Goal: Task Accomplishment & Management: Use online tool/utility

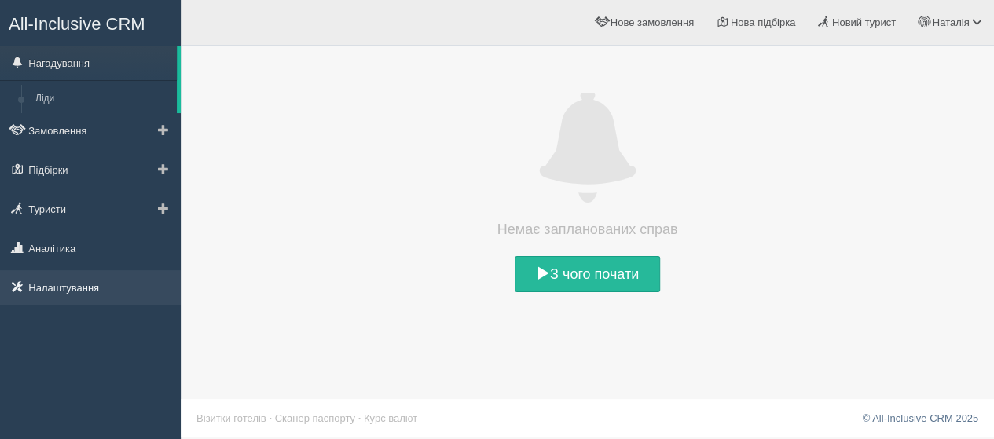
click at [68, 277] on link "Налаштування" at bounding box center [90, 287] width 181 height 35
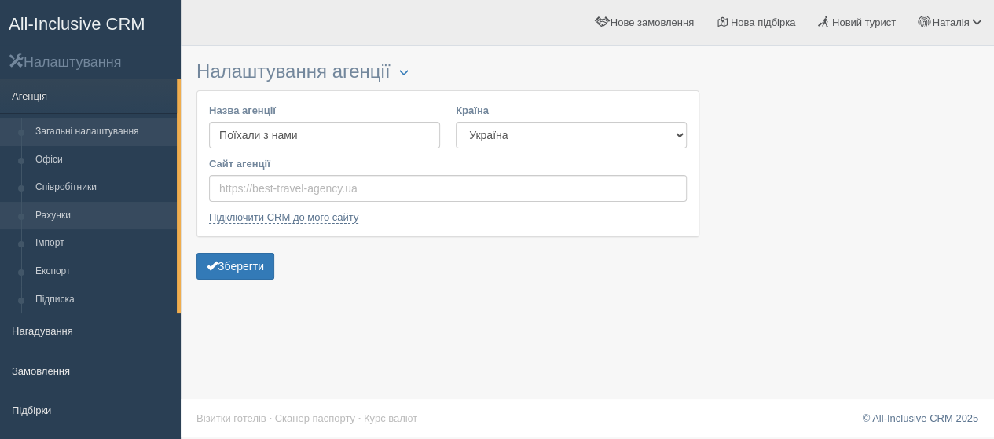
scroll to position [152, 0]
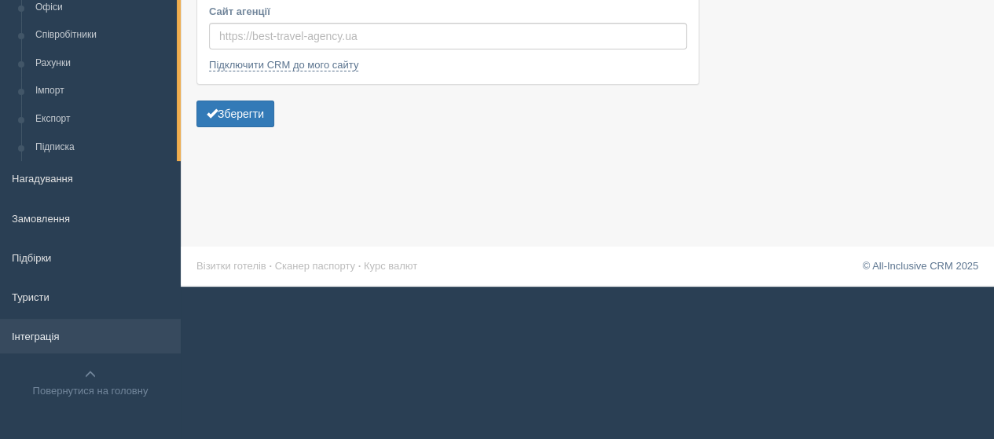
click at [46, 332] on link "Інтеграція" at bounding box center [90, 336] width 181 height 35
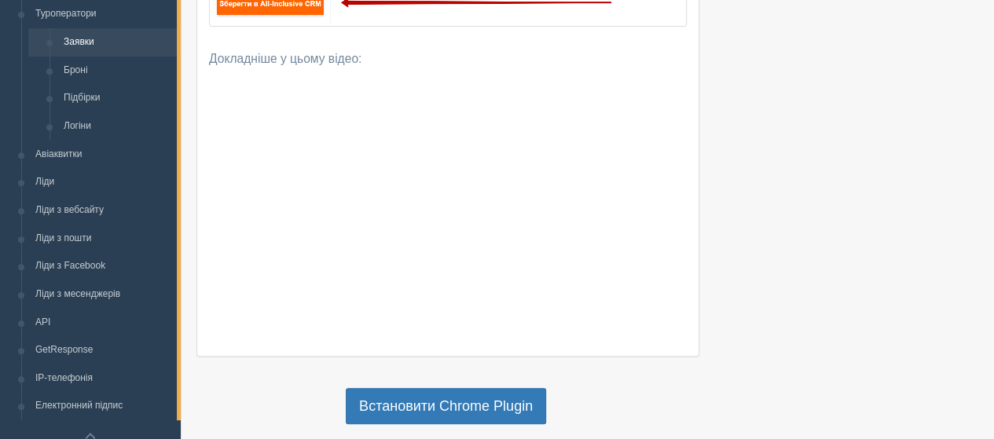
scroll to position [393, 0]
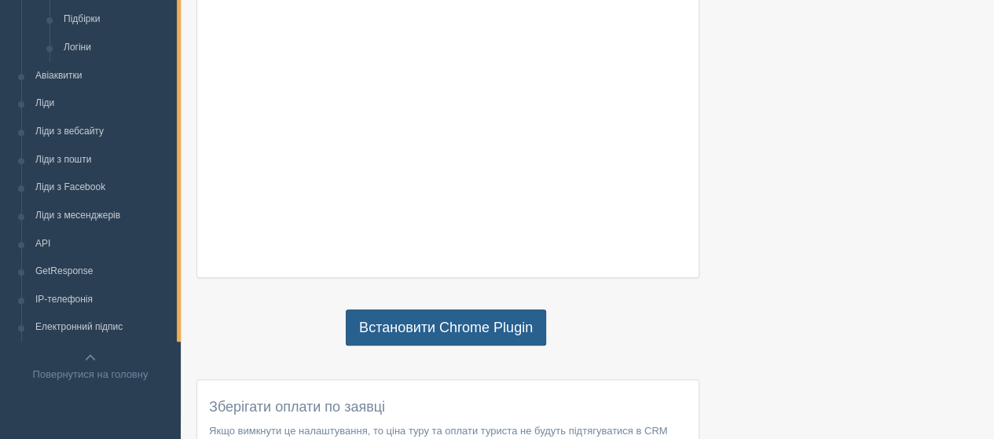
click at [396, 328] on link "Встановити Chrome Plugin" at bounding box center [446, 328] width 200 height 36
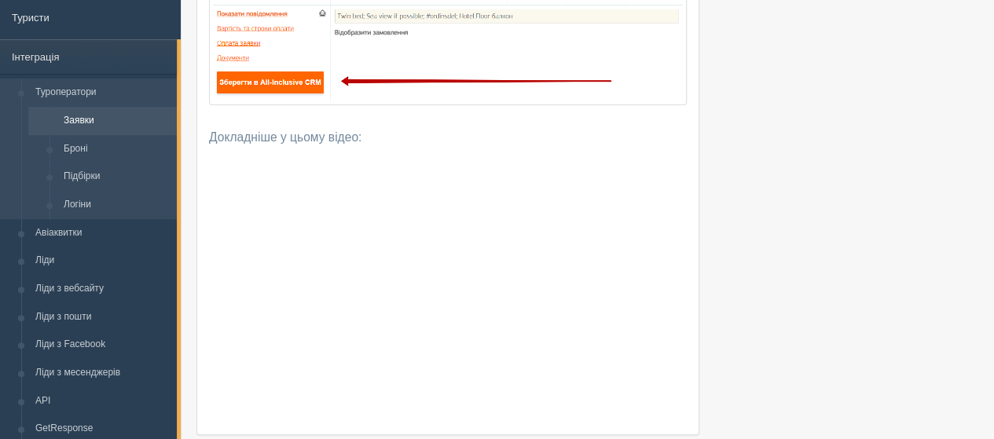
scroll to position [0, 0]
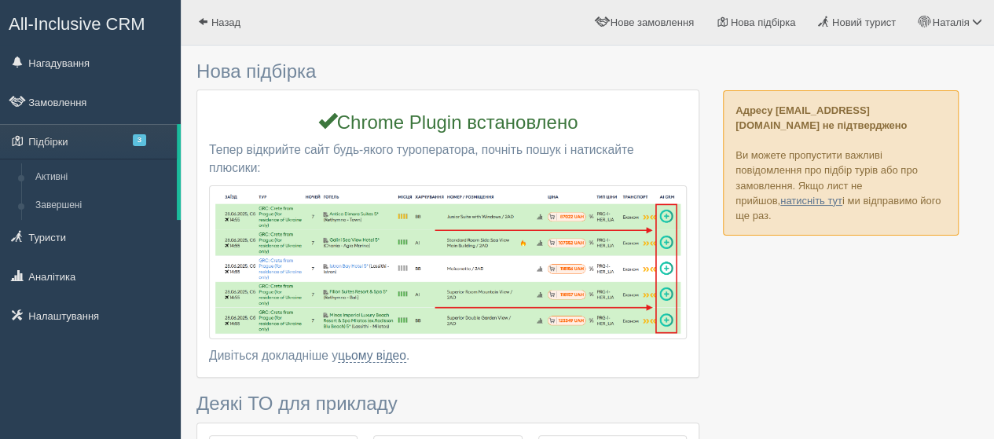
type input "7"
type input "56500"
type input "57900"
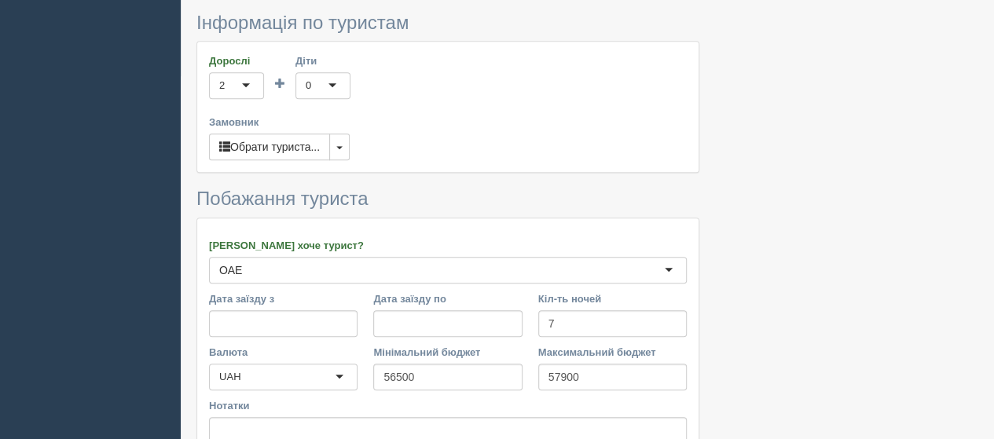
scroll to position [442, 0]
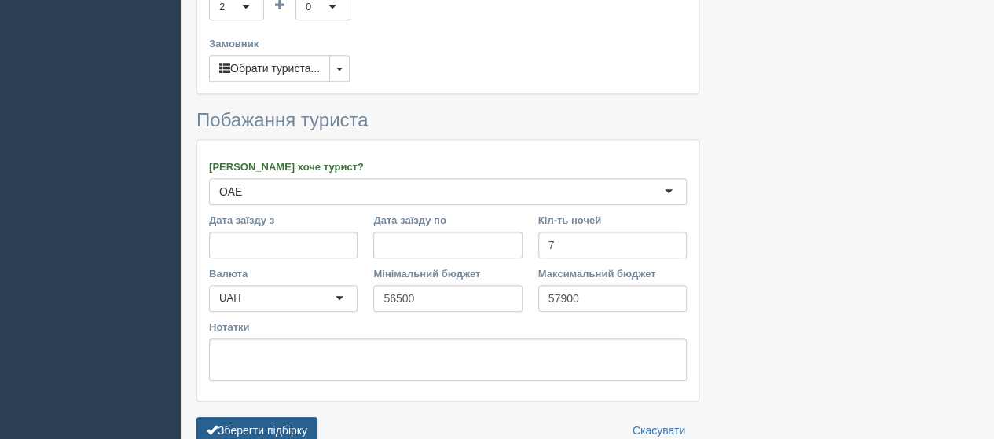
click at [288, 422] on button "Зберегти підбірку" at bounding box center [257, 430] width 121 height 27
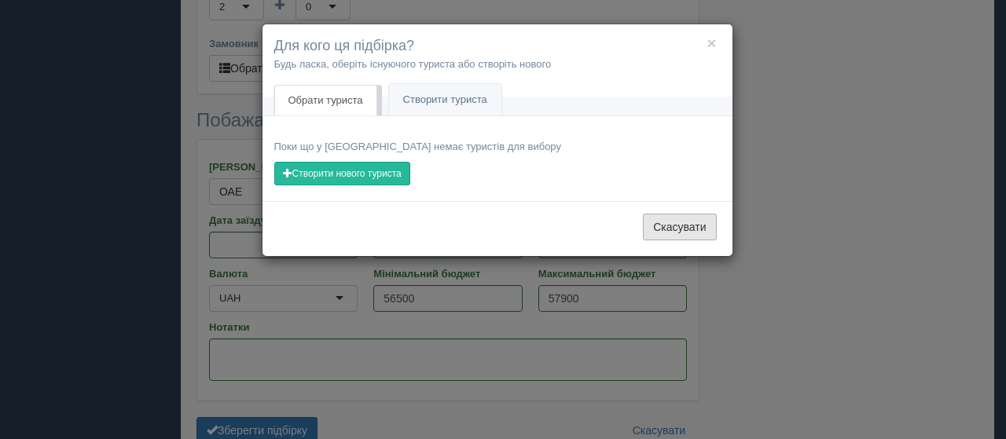
click at [660, 226] on button "Скасувати" at bounding box center [679, 227] width 73 height 27
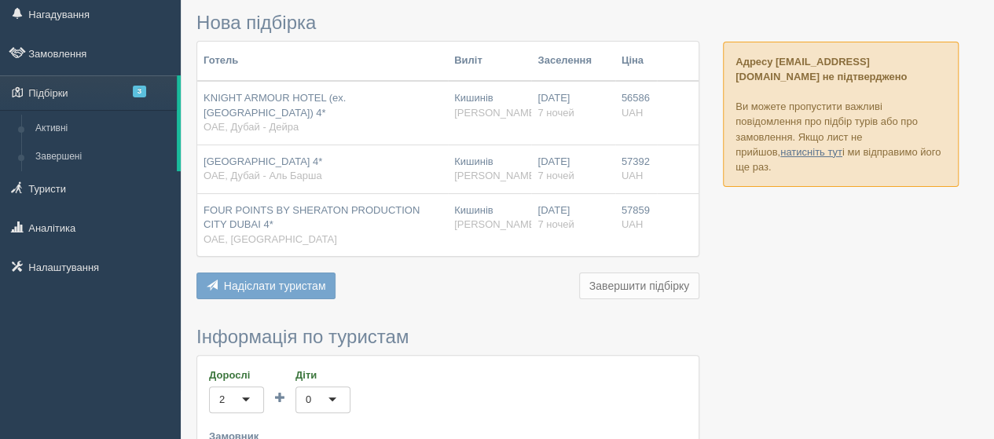
scroll to position [0, 0]
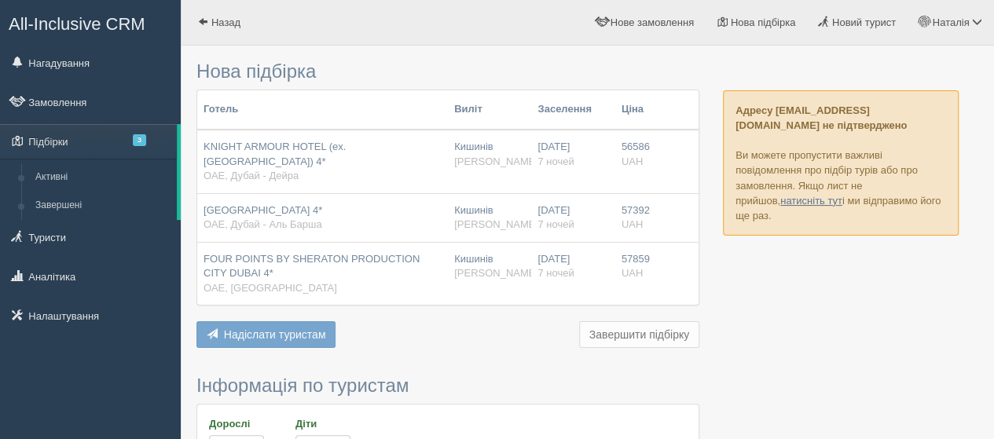
click at [274, 149] on span "KNIGHT ARMOUR HOTEL (ex. MAYFAIR HOTEL) 4*" at bounding box center [275, 154] width 142 height 27
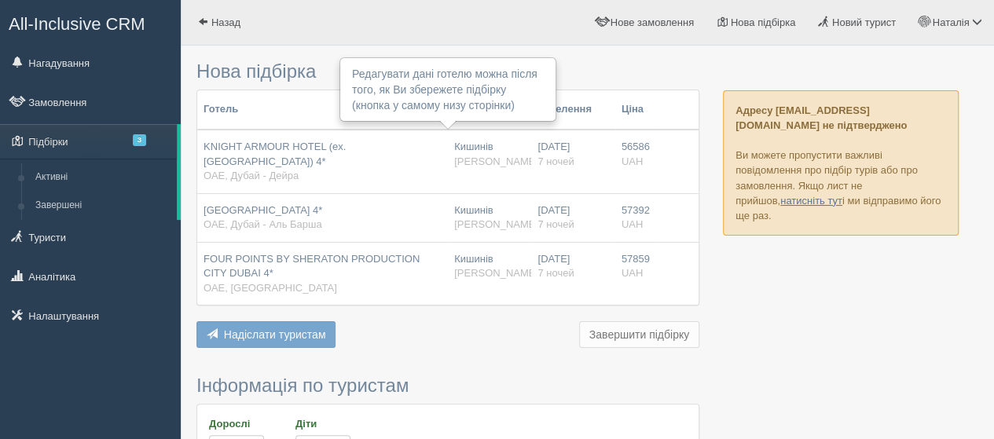
click at [275, 148] on span "KNIGHT ARMOUR HOTEL (ex. MAYFAIR HOTEL) 4*" at bounding box center [275, 154] width 142 height 27
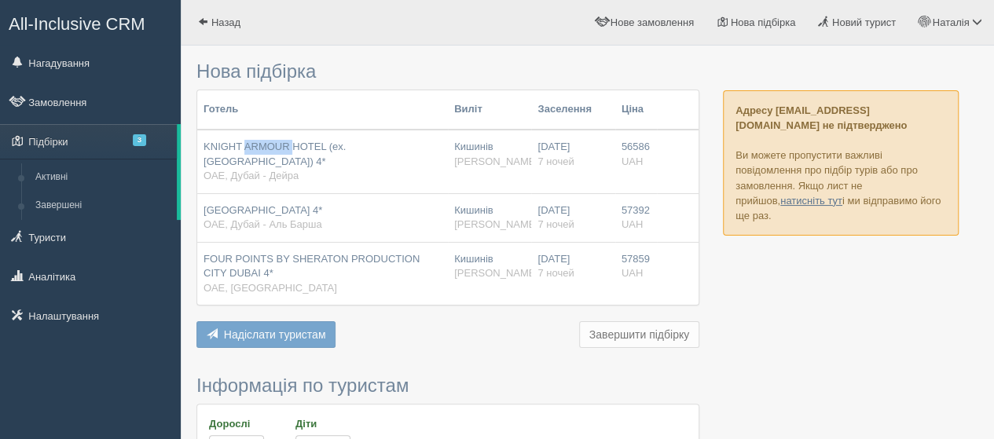
click at [275, 148] on span "KNIGHT ARMOUR HOTEL (ex. MAYFAIR HOTEL) 4*" at bounding box center [275, 154] width 142 height 27
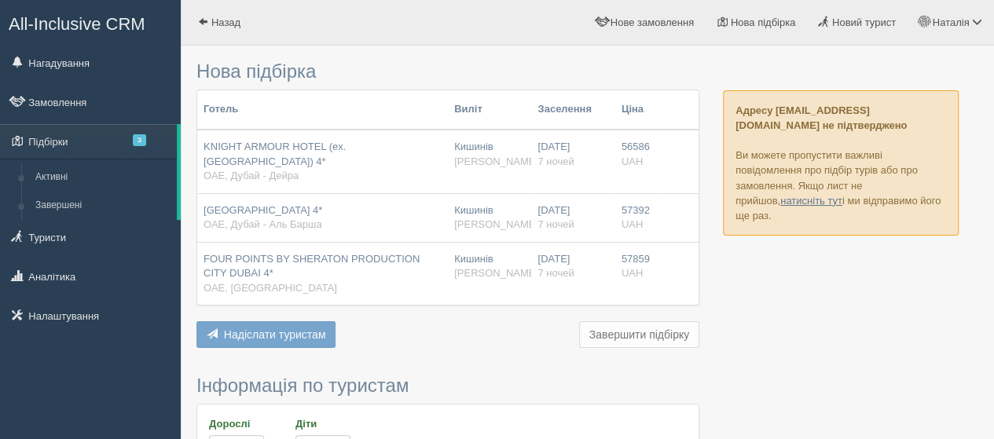
scroll to position [157, 0]
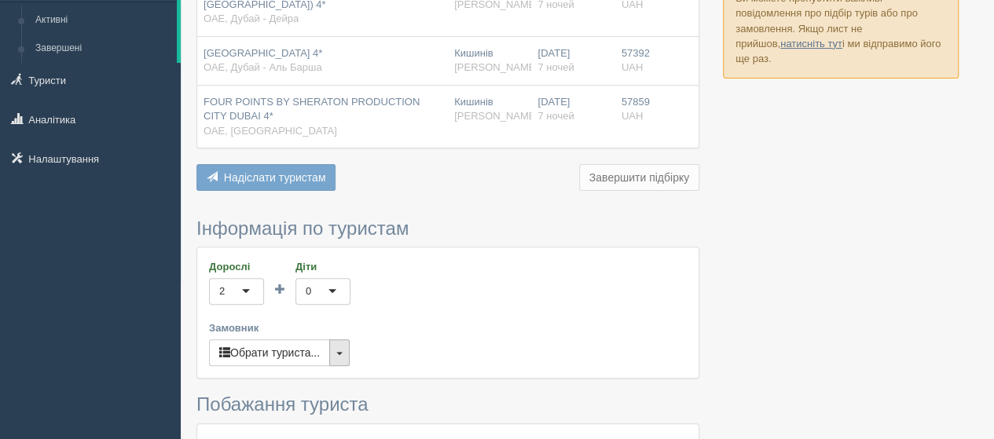
click at [340, 352] on span "button" at bounding box center [339, 353] width 6 height 3
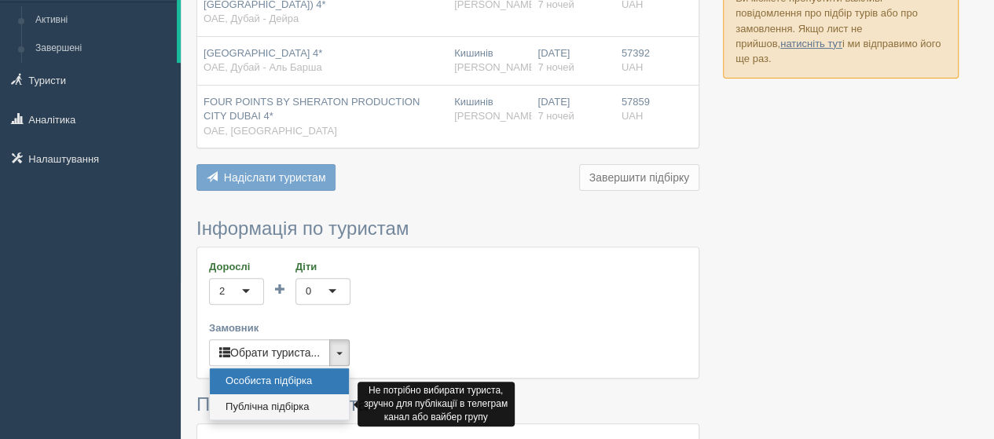
click at [311, 403] on link "Публічна підбірка" at bounding box center [279, 408] width 139 height 26
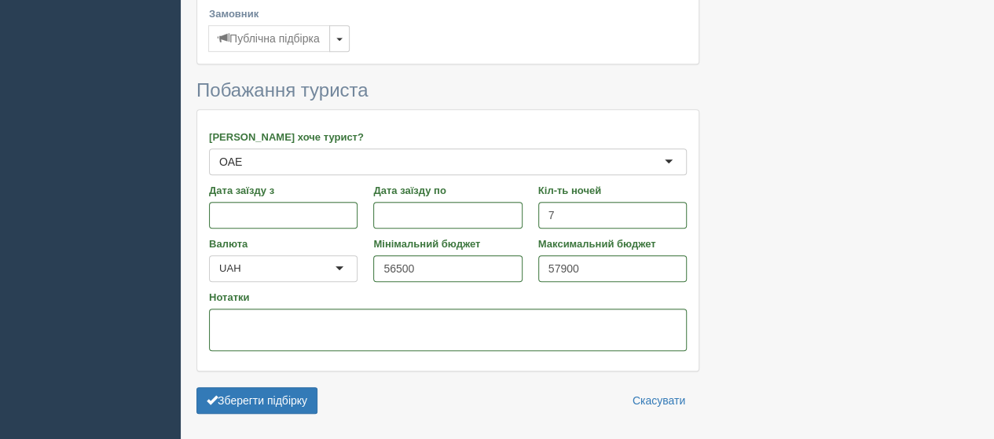
scroll to position [520, 0]
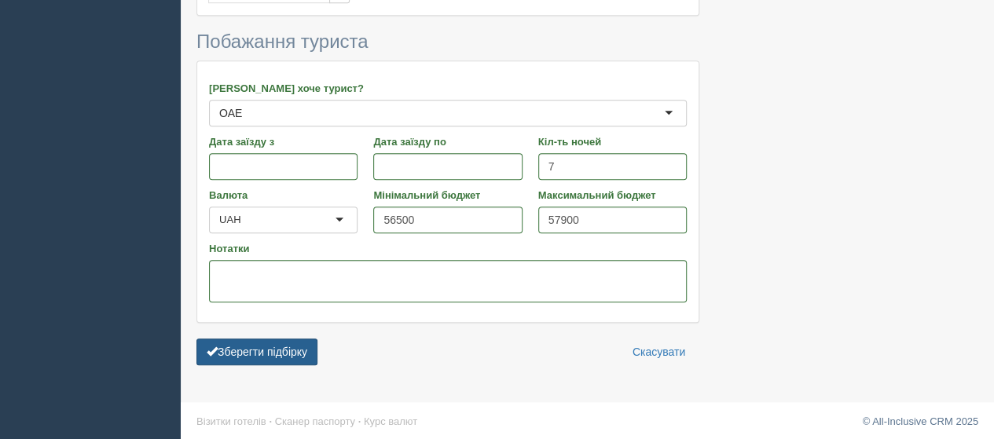
click at [289, 351] on button "Зберегти підбірку" at bounding box center [257, 352] width 121 height 27
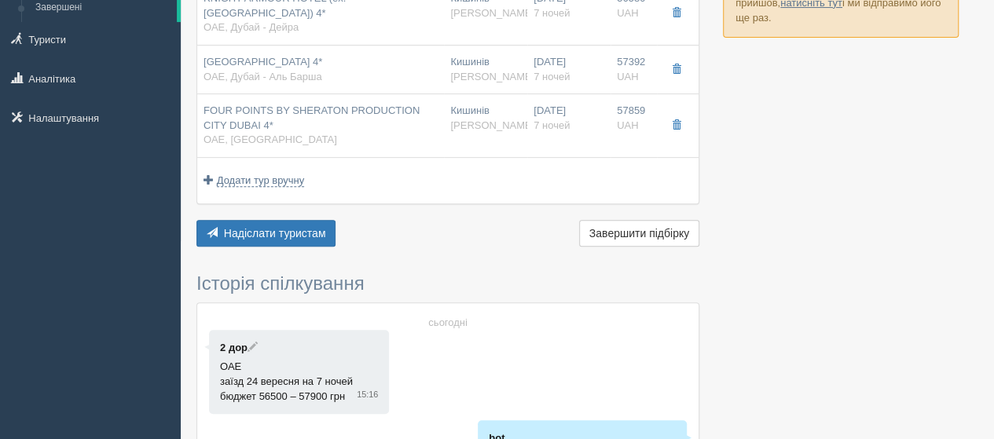
scroll to position [119, 0]
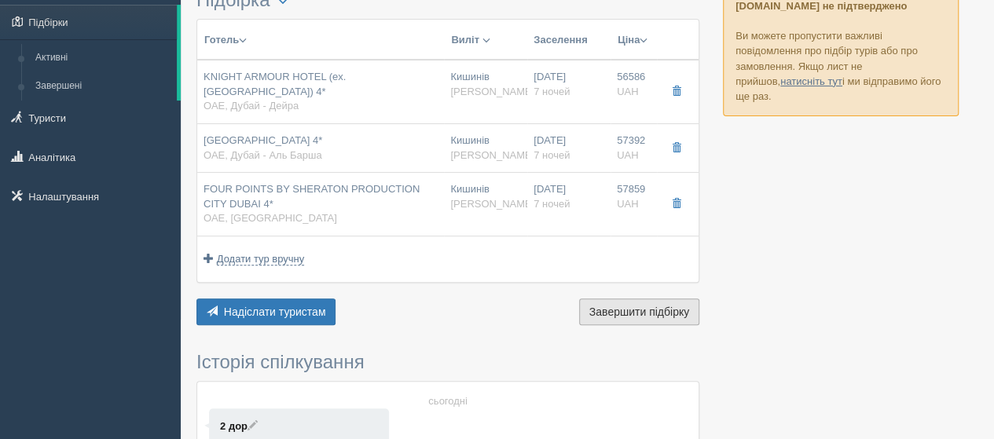
click at [659, 306] on span "Завершити підбірку" at bounding box center [640, 312] width 100 height 13
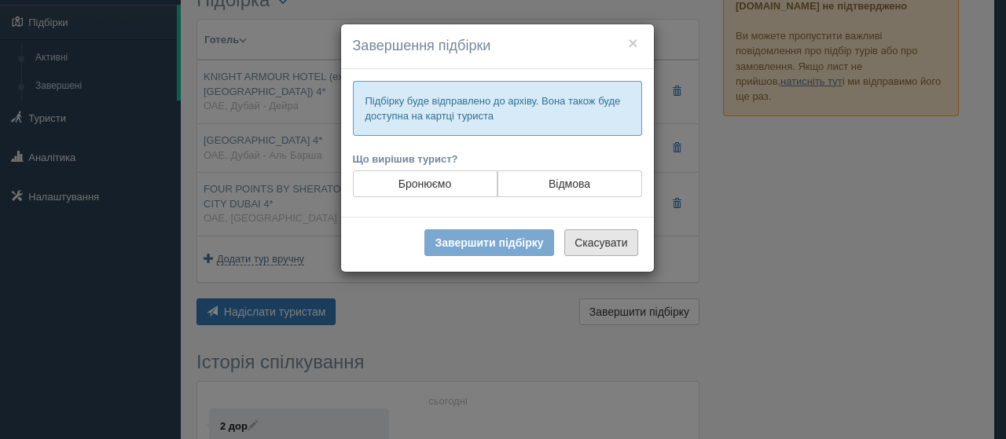
click at [602, 238] on button "Скасувати" at bounding box center [600, 243] width 73 height 27
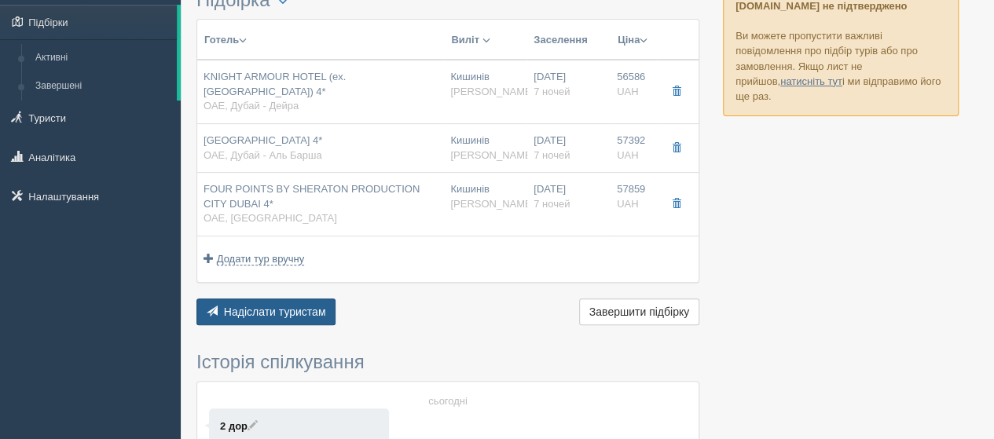
click at [265, 316] on button "Надіслати туристам Надіслати" at bounding box center [266, 312] width 139 height 27
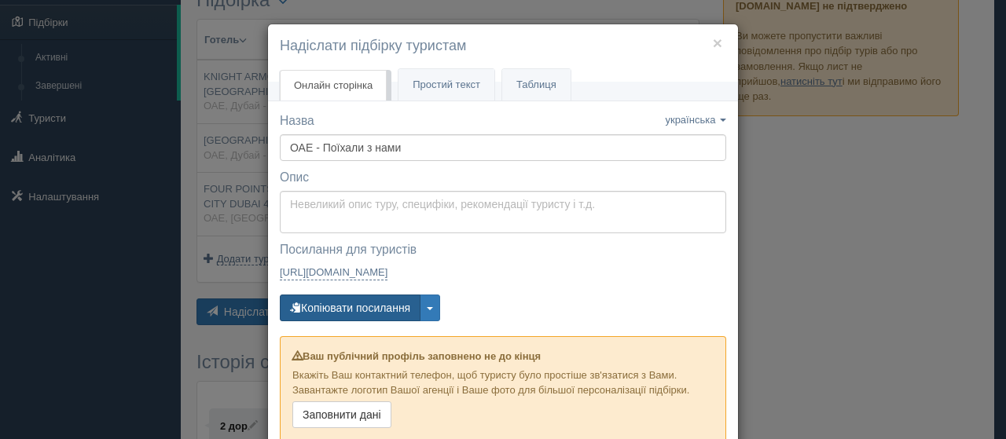
click at [341, 304] on button "Копіювати посилання" at bounding box center [350, 308] width 141 height 27
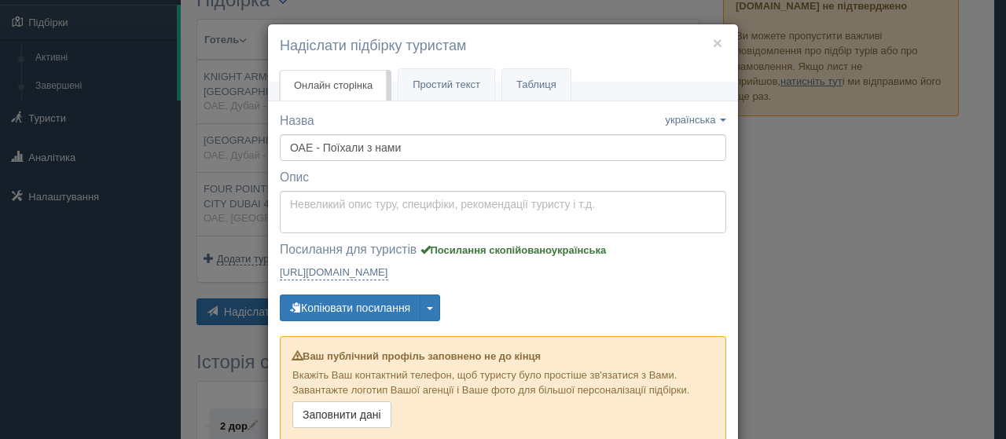
click at [717, 40] on h4 "Надіслати підбірку туристам" at bounding box center [503, 46] width 446 height 20
click at [713, 42] on button "×" at bounding box center [717, 43] width 9 height 17
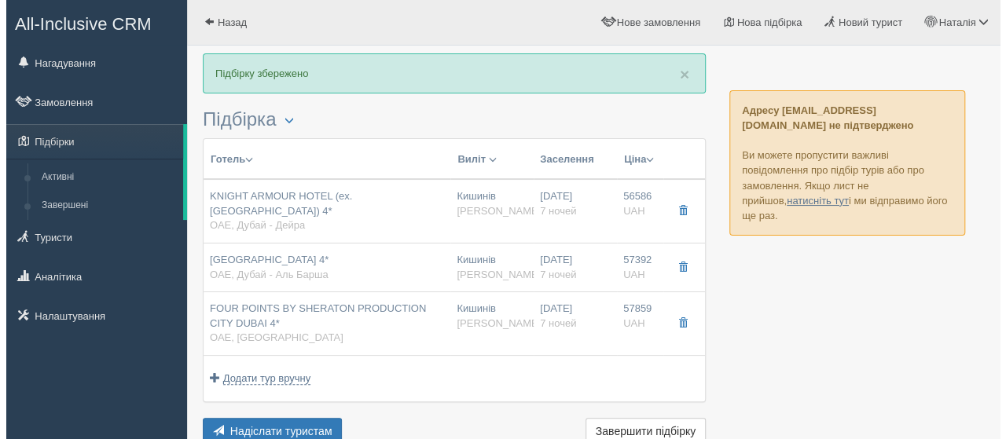
scroll to position [157, 0]
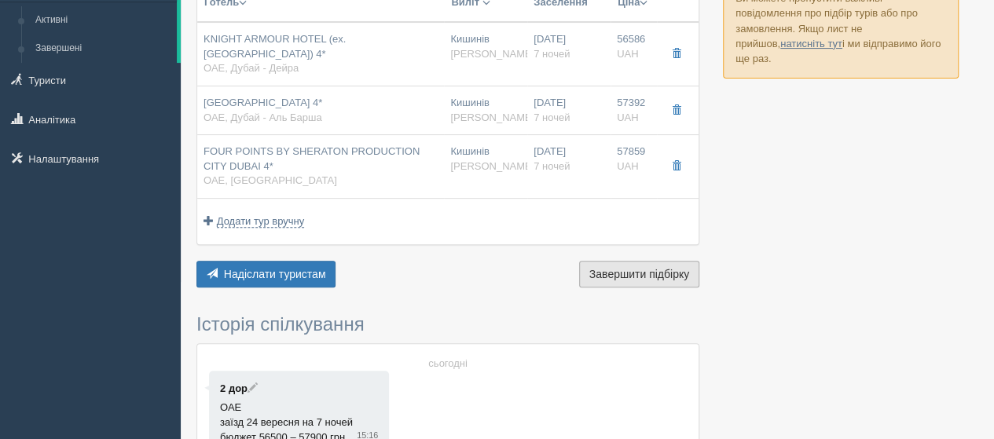
click at [654, 279] on button "Завершити підбірку Активувати підбірку" at bounding box center [639, 274] width 120 height 27
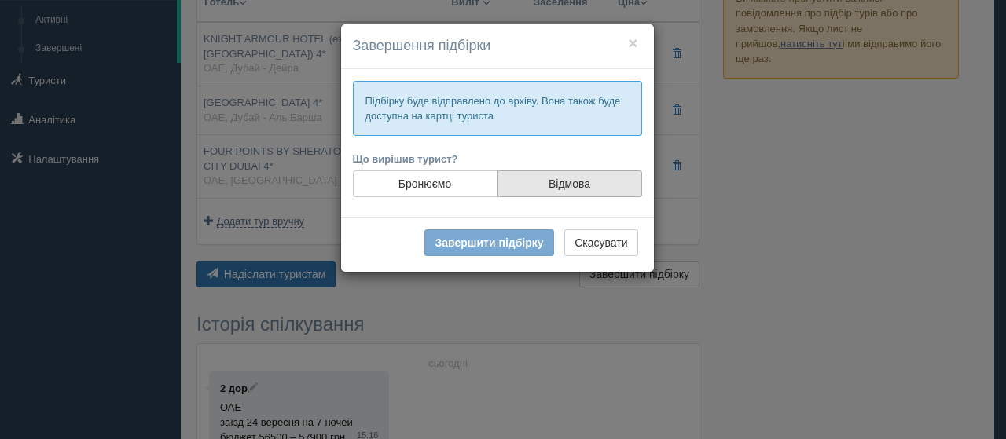
click at [547, 177] on label "Відмова" at bounding box center [570, 184] width 145 height 27
radio input "true"
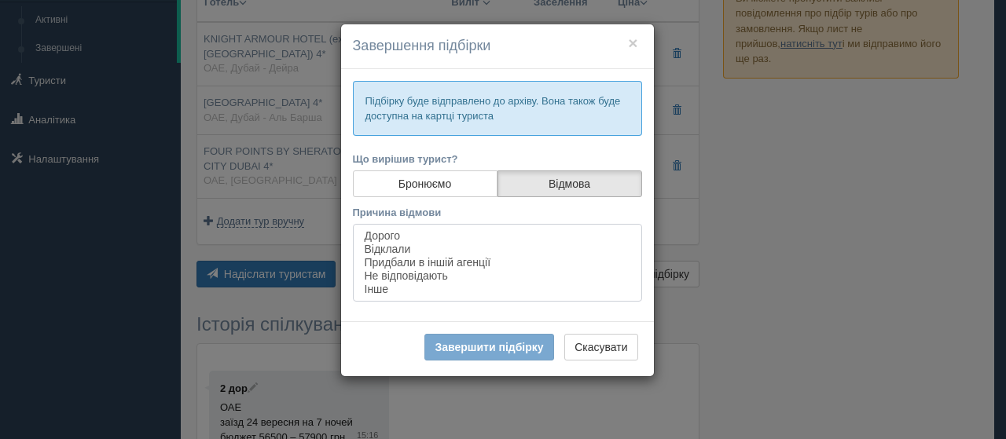
select select "8905"
click at [384, 288] on option "Інше" at bounding box center [497, 289] width 269 height 13
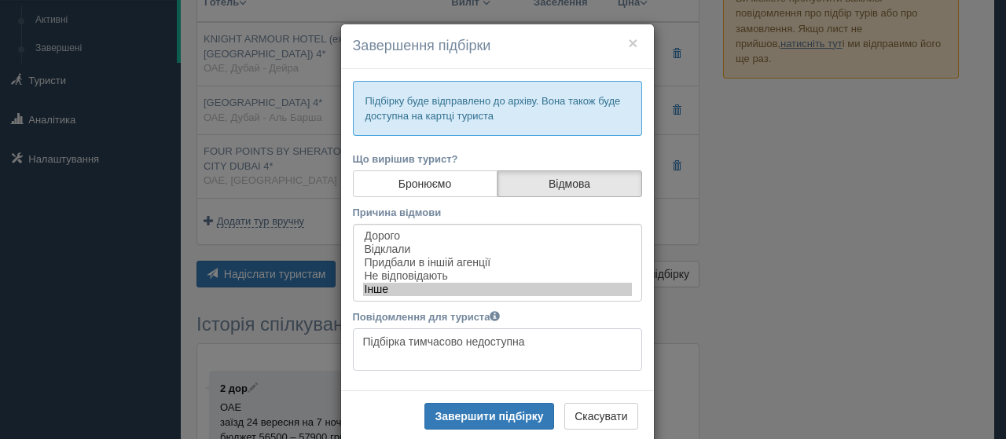
scroll to position [27, 0]
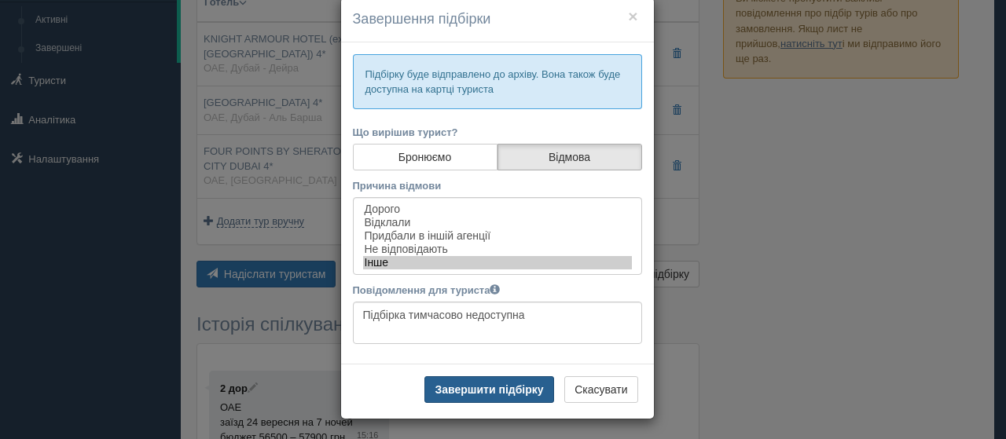
click at [464, 389] on button "Завершити підбірку" at bounding box center [488, 390] width 129 height 27
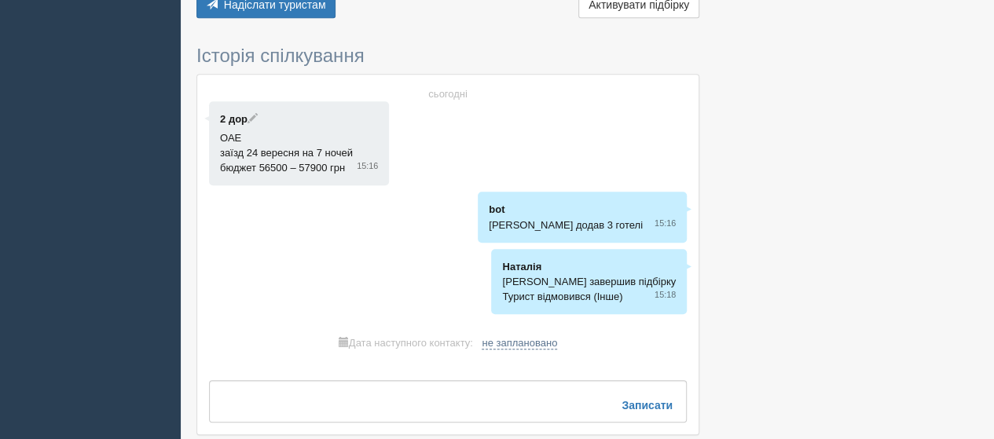
scroll to position [0, 0]
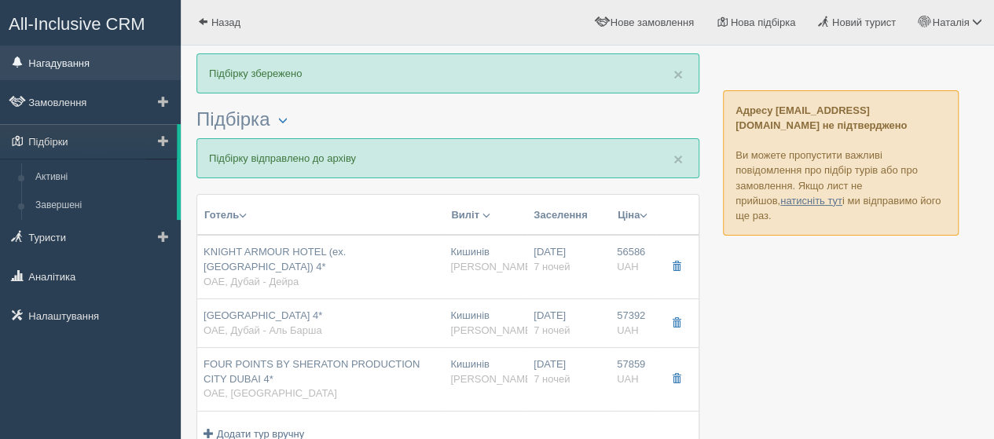
click at [50, 66] on link "Нагадування" at bounding box center [90, 63] width 181 height 35
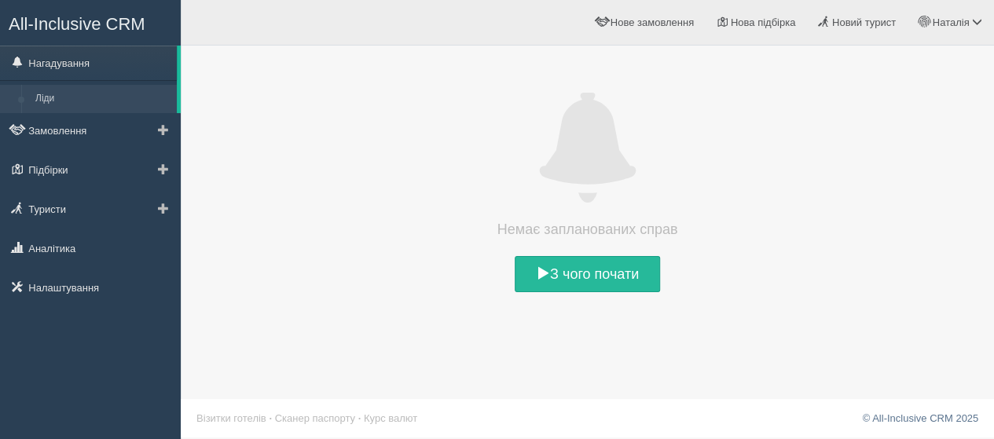
click at [68, 93] on link "Ліди" at bounding box center [102, 99] width 149 height 28
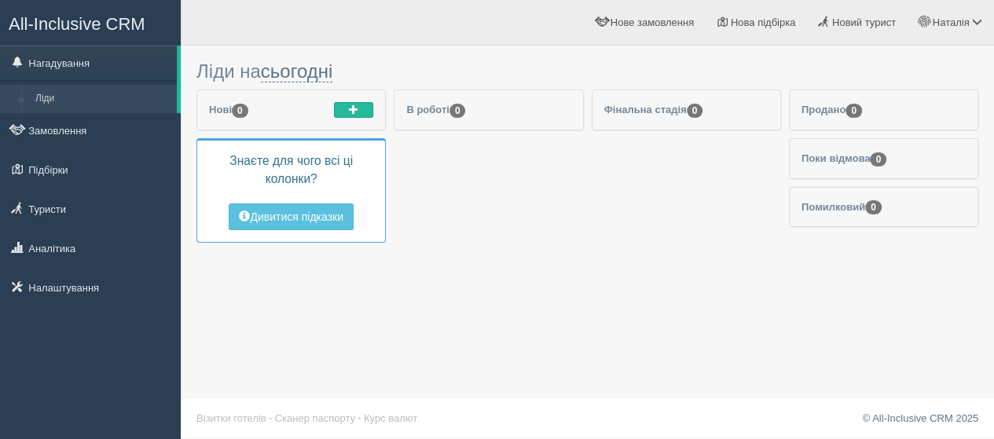
click at [60, 134] on link "Замовлення" at bounding box center [90, 130] width 181 height 35
